Goal: Information Seeking & Learning: Understand process/instructions

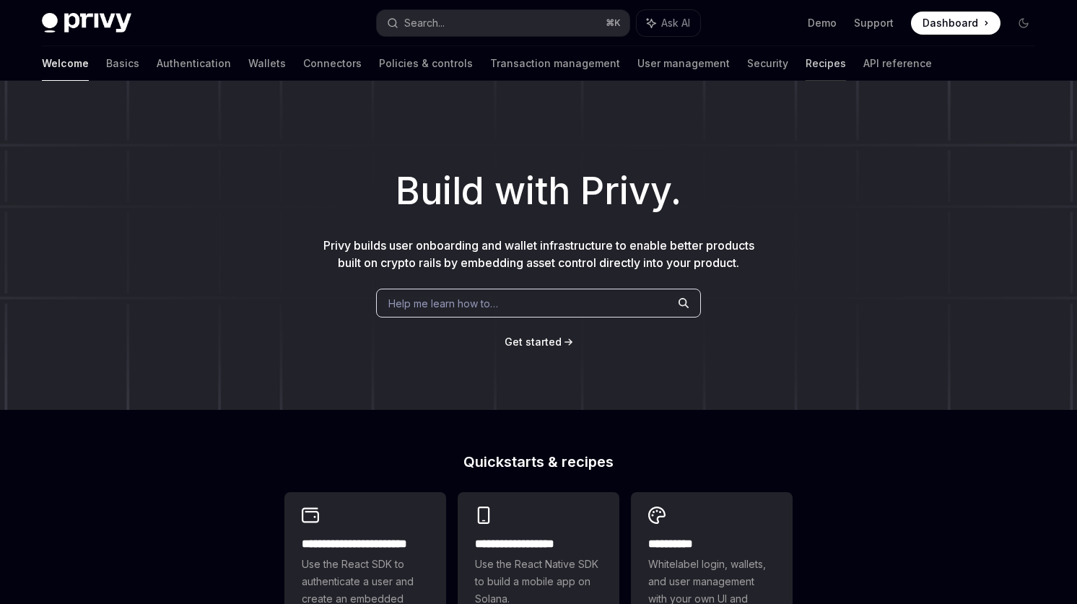
click at [806, 67] on link "Recipes" at bounding box center [826, 63] width 40 height 35
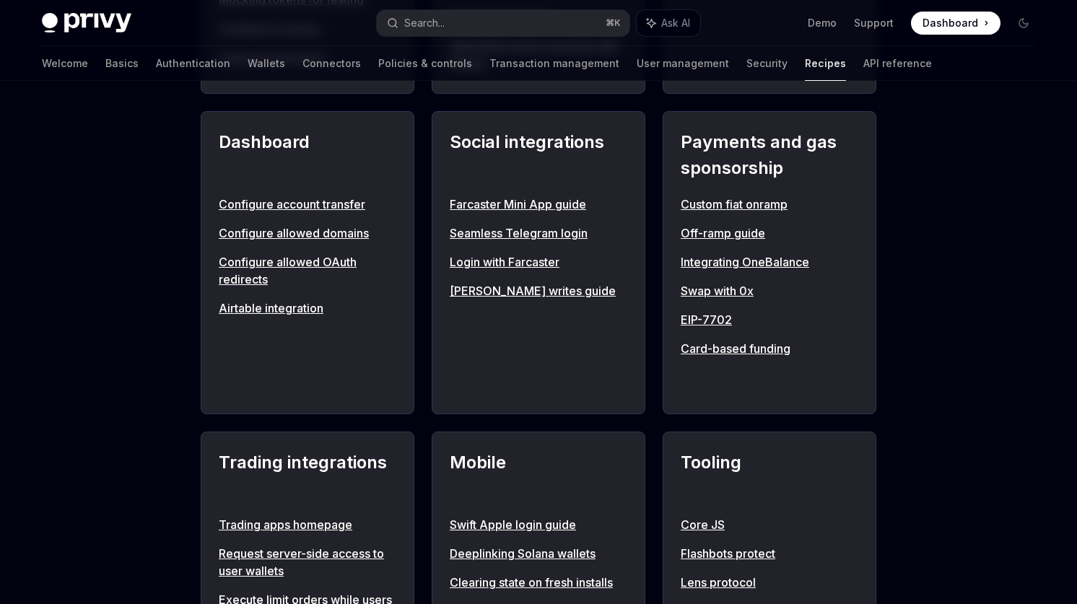
scroll to position [861, 0]
click at [510, 196] on link "Farcaster Mini App guide" at bounding box center [539, 203] width 178 height 17
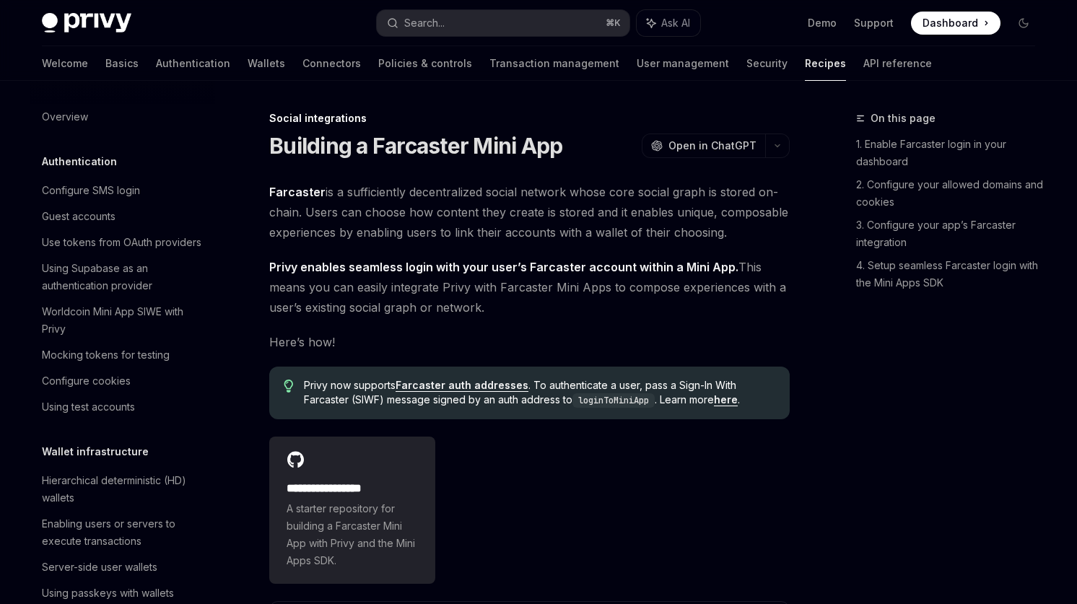
scroll to position [879, 0]
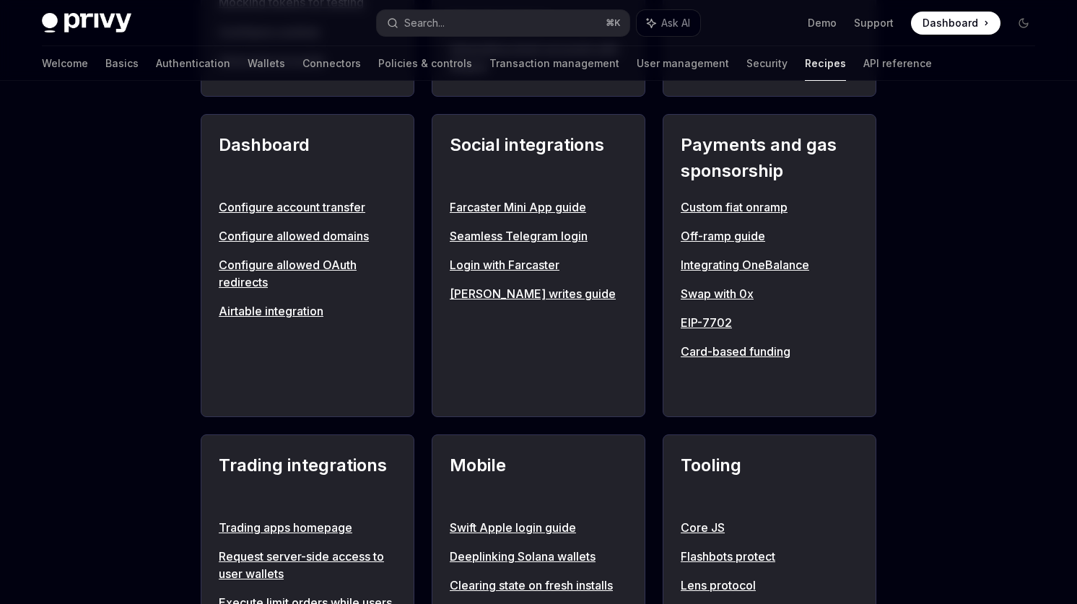
scroll to position [861, 0]
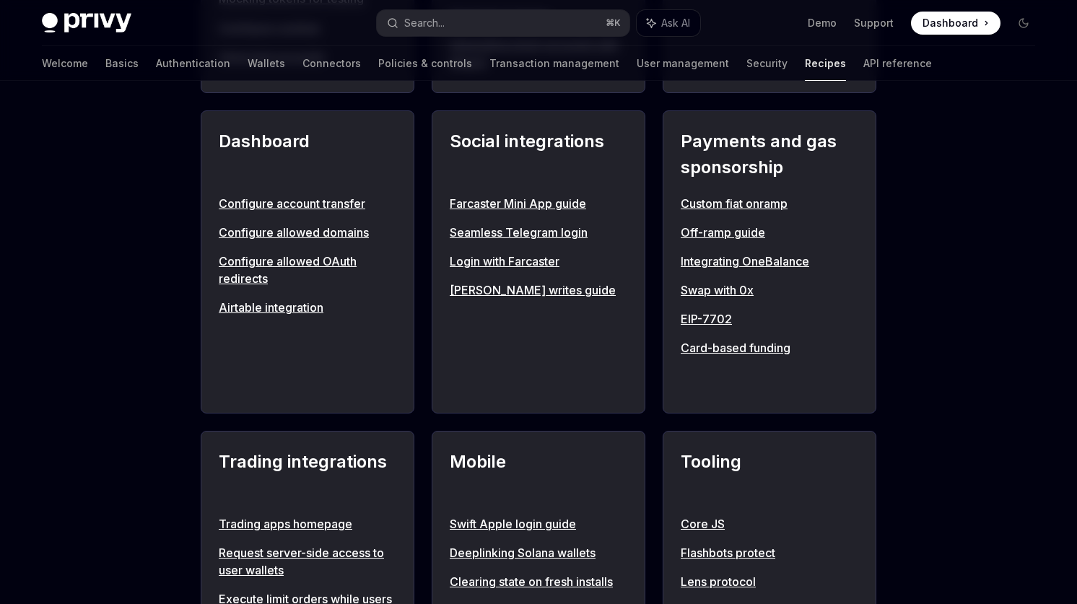
click at [511, 264] on link "Login with Farcaster" at bounding box center [539, 261] width 178 height 17
type textarea "*"
